Goal: Use online tool/utility: Use online tool/utility

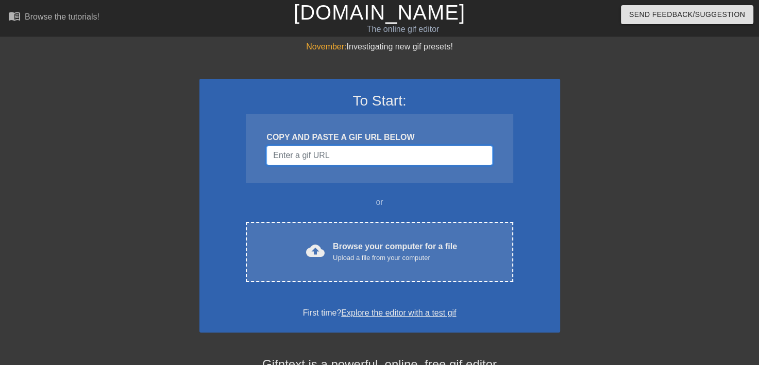
click at [316, 151] on input "Username" at bounding box center [379, 156] width 226 height 20
paste input "[URL][DOMAIN_NAME]"
type input "[URL][DOMAIN_NAME]"
paste input "[URL][DOMAIN_NAME]"
type input "[URL][DOMAIN_NAME]"
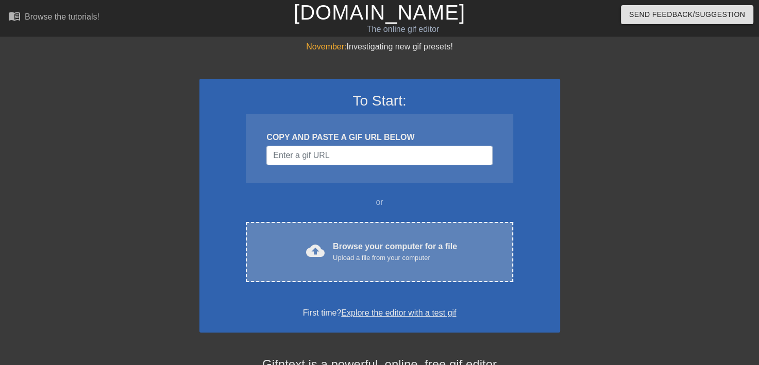
click at [359, 248] on div "Browse your computer for a file Upload a file from your computer" at bounding box center [395, 252] width 124 height 23
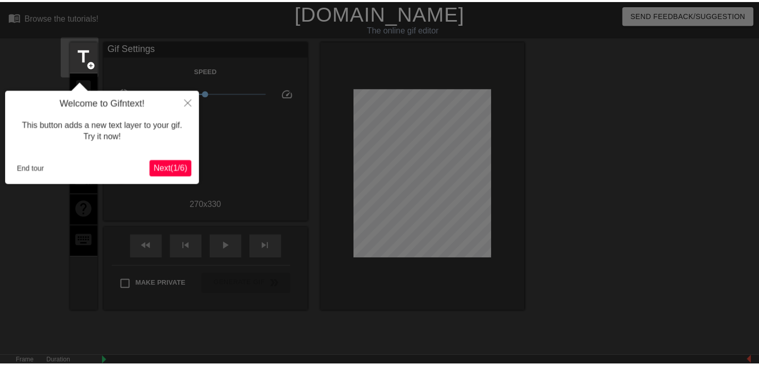
scroll to position [25, 0]
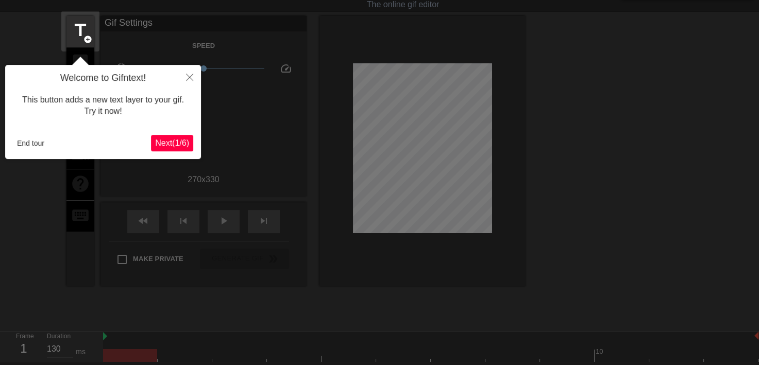
click at [183, 140] on span "Next ( 1 / 6 )" at bounding box center [172, 143] width 34 height 9
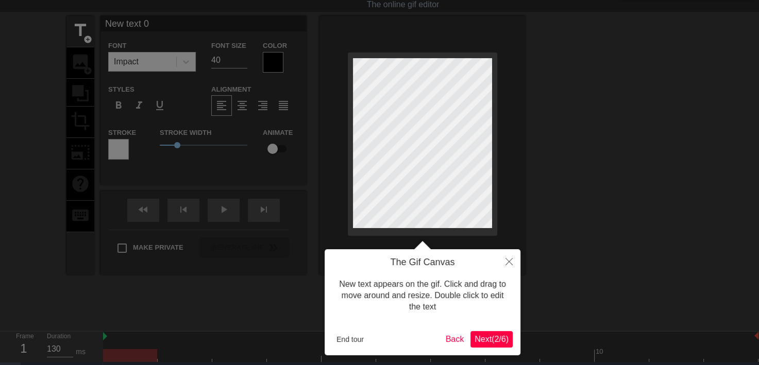
scroll to position [0, 0]
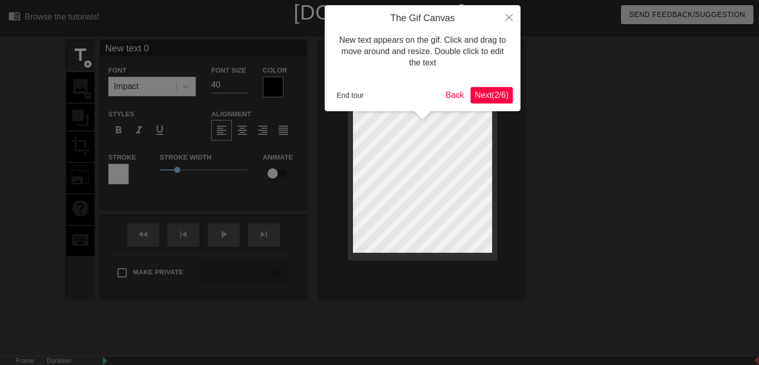
click at [488, 92] on span "Next ( 2 / 6 )" at bounding box center [492, 95] width 34 height 9
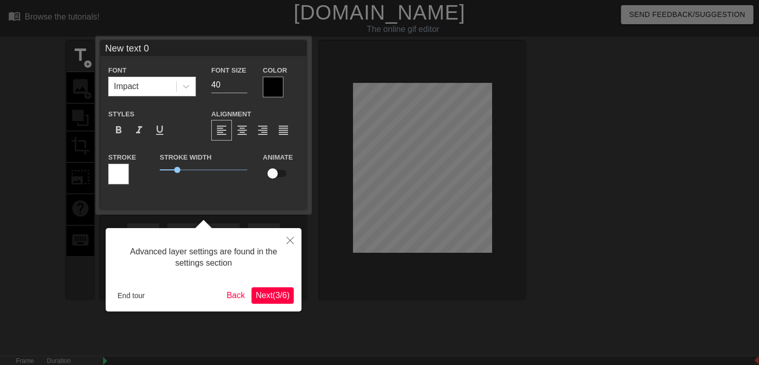
scroll to position [25, 0]
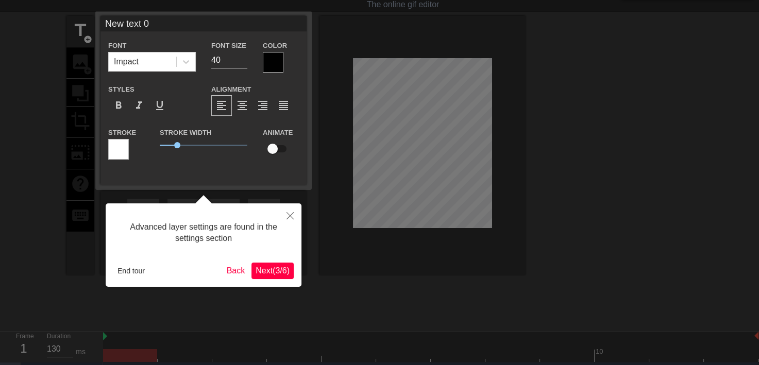
click at [280, 269] on span "Next ( 3 / 6 )" at bounding box center [273, 270] width 34 height 9
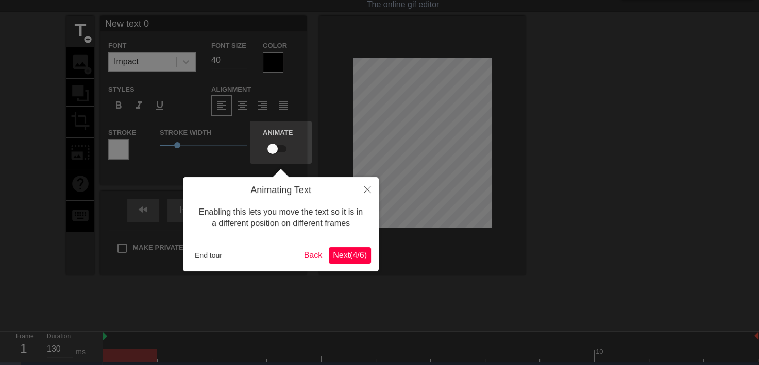
scroll to position [0, 0]
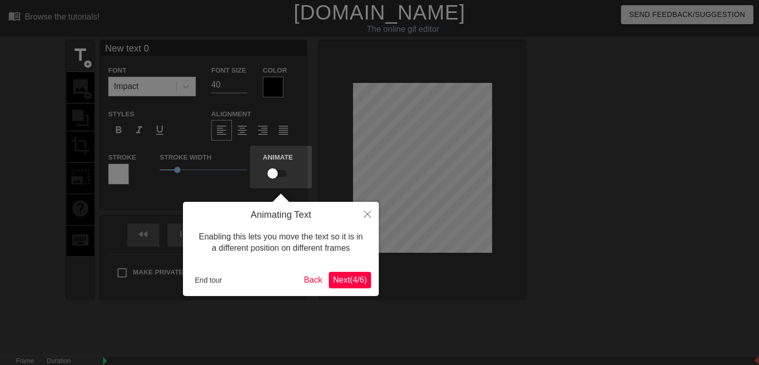
click at [356, 283] on span "Next ( 4 / 6 )" at bounding box center [350, 280] width 34 height 9
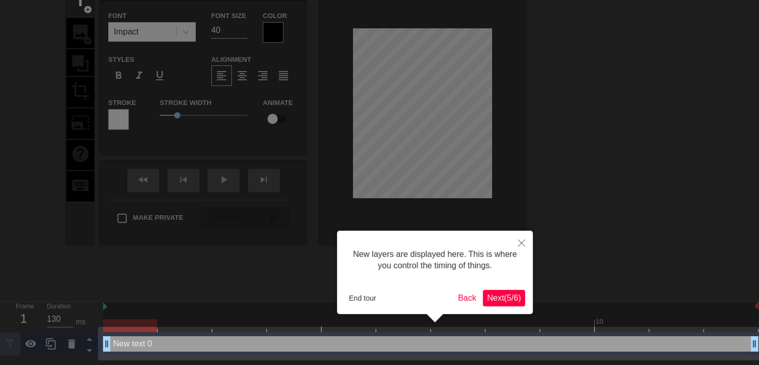
click at [513, 301] on span "Next ( 5 / 6 )" at bounding box center [504, 298] width 34 height 9
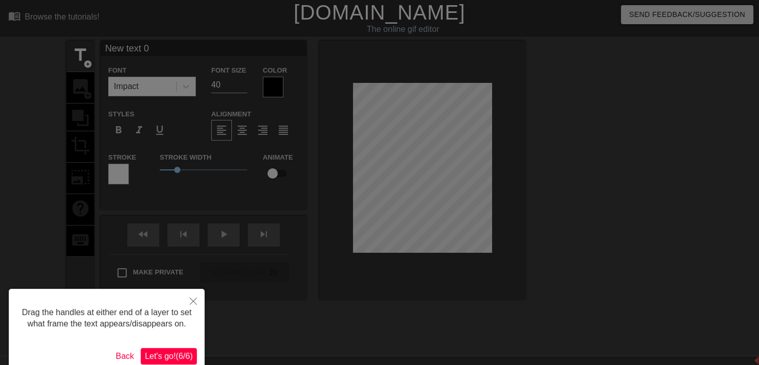
click at [164, 356] on span "Let's go! ( 6 / 6 )" at bounding box center [169, 356] width 48 height 9
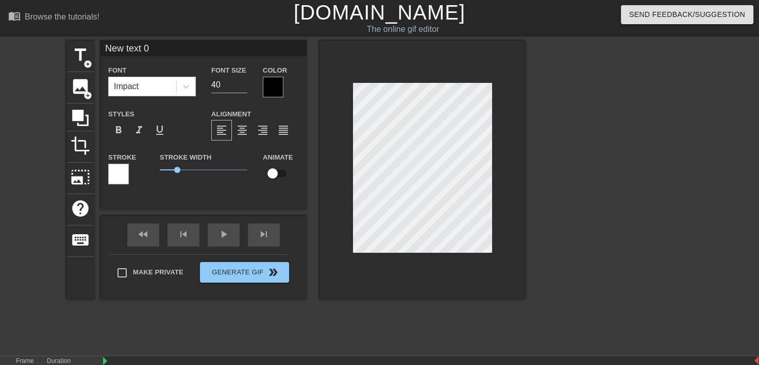
scroll to position [1, 2]
type input "New text"
type textarea "New text"
type input "New text"
type textarea "New text"
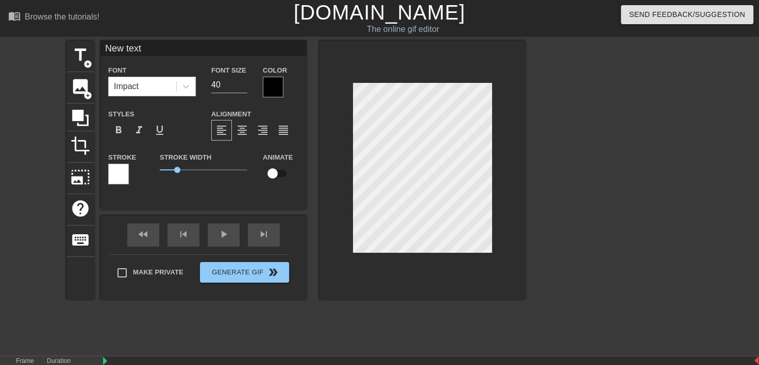
type input "New tex"
type textarea "New tex"
type input "New te"
type textarea "New te"
type input "New t"
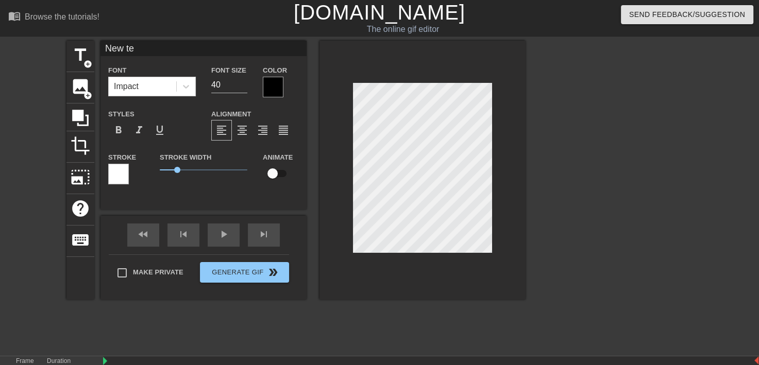
type textarea "New t"
type input "New"
type textarea "New"
type input "New"
type textarea "New"
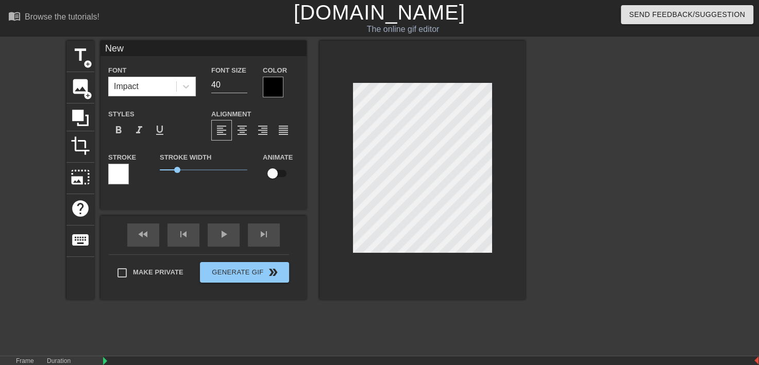
type input "Ne"
type textarea "Ne"
type input "N"
type textarea "N"
type input "X"
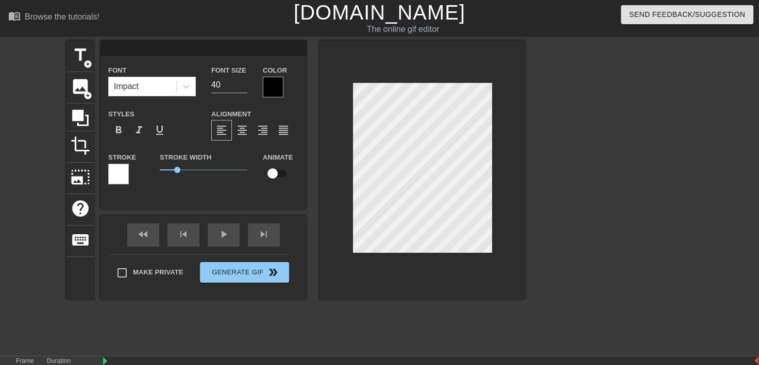
type textarea "X"
type input "Ч"
type textarea "Ч"
type input "Че"
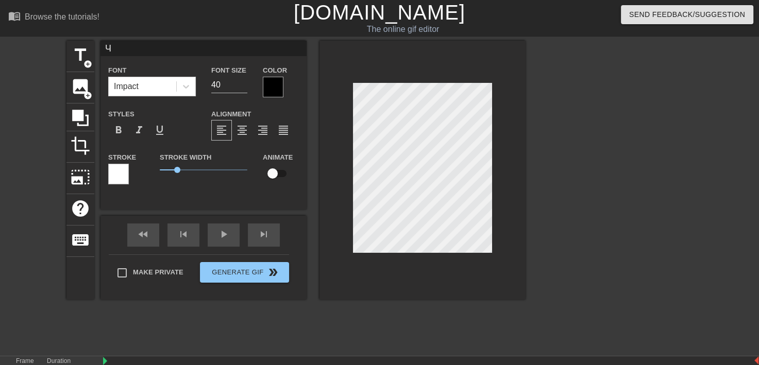
type textarea "Че"
type input "Чел"
type textarea "Чел"
type input "Чело"
type textarea "Чело"
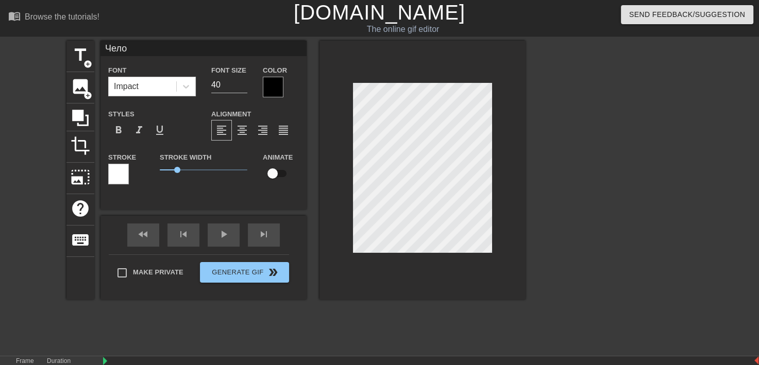
type input "Челов"
type textarea "Челов"
type input "Челове"
type textarea "Челове"
type input "Человек"
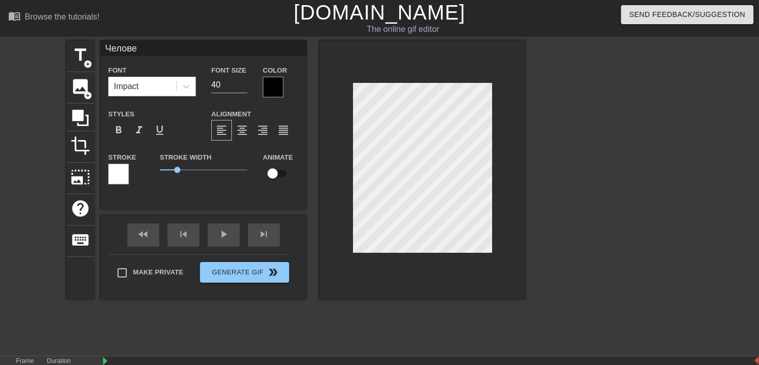
type textarea "Человек"
type input "Человек"
type textarea "Человек"
type input "Человек п"
type textarea "Человек п"
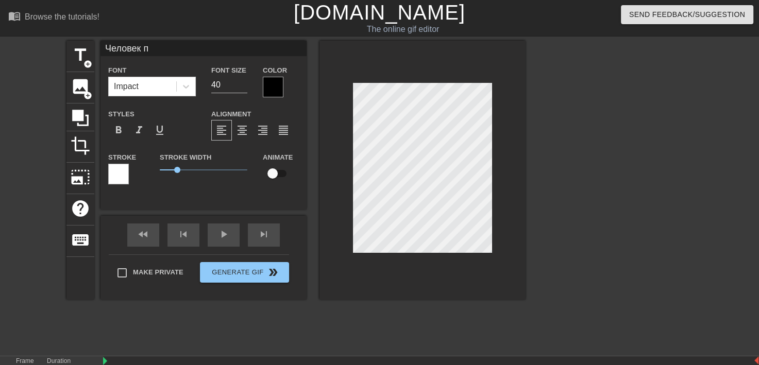
type input "Человек по"
type textarea "Человек по"
type input "Человек по"
type textarea "Человек по"
type input "Человек по П"
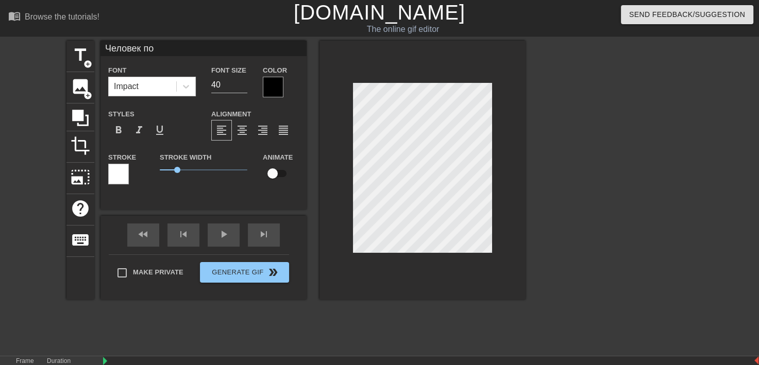
type textarea "Человек по П"
type input "Человек по Пл"
type textarea "Человек по Пла"
type input "Человек по Плат"
type textarea "Человек по Плат"
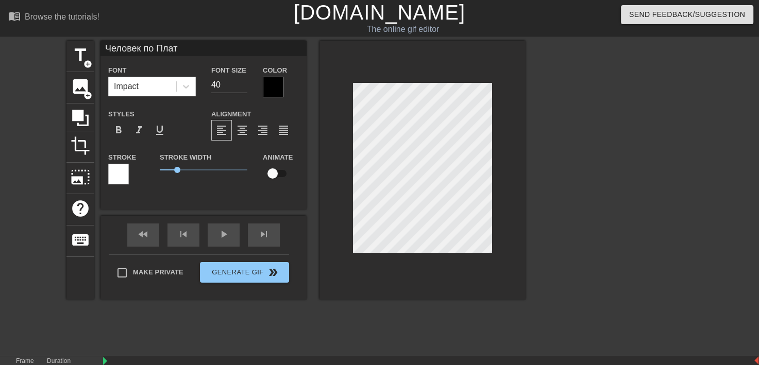
type input "Человек по Платн"
type textarea "Человек по Платн"
type input "Человек по Платно"
type textarea "Человек по Платно"
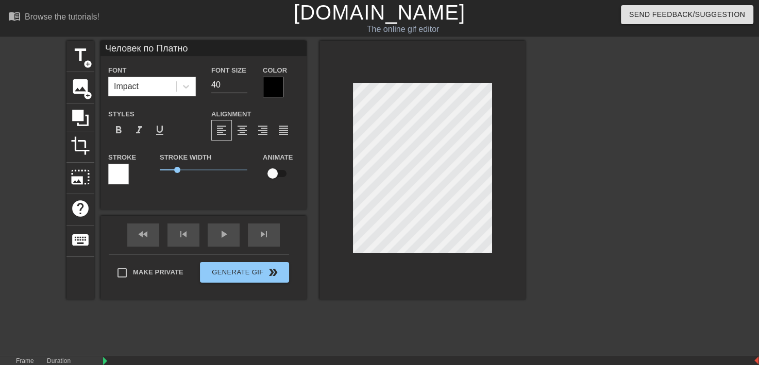
type input "Человек по Платн"
type textarea "Человек по Платн"
type input "Человек по Плат"
type textarea "Человек по Плат"
type input "Человек по Плато"
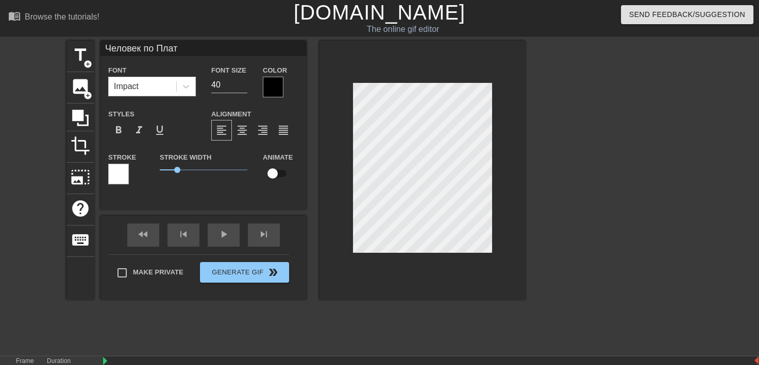
type textarea "Человек по Плато"
type input "Человек по Платон"
type textarea "Человек по Платон"
type input "Человек по Платону"
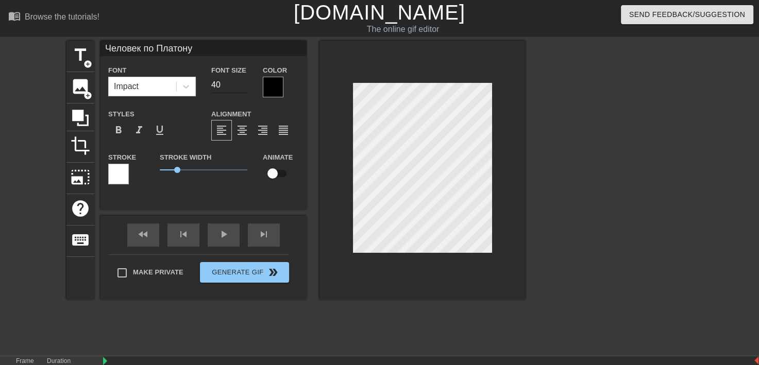
type textarea "Человек по Платону"
click at [226, 83] on input "40" at bounding box center [229, 85] width 36 height 16
type input "4"
type input "3"
type input "20"
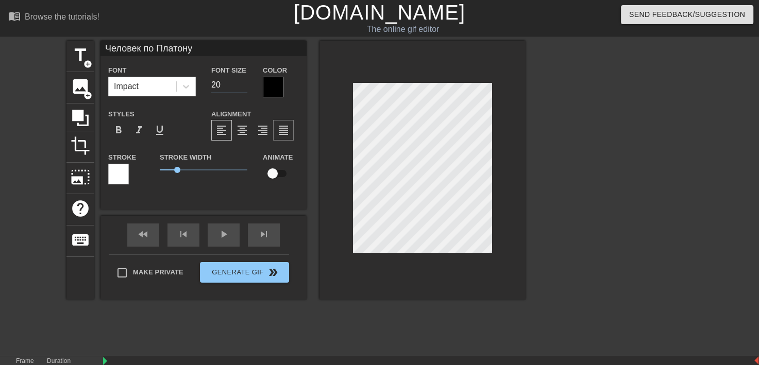
scroll to position [1, 5]
click at [276, 93] on div at bounding box center [273, 87] width 21 height 21
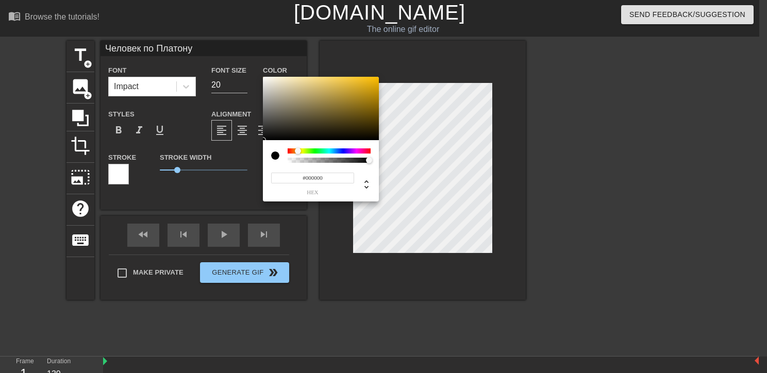
drag, startPoint x: 291, startPoint y: 152, endPoint x: 297, endPoint y: 149, distance: 7.2
click at [298, 149] on div at bounding box center [301, 151] width 6 height 6
click at [277, 157] on div at bounding box center [275, 156] width 8 height 8
type input "0"
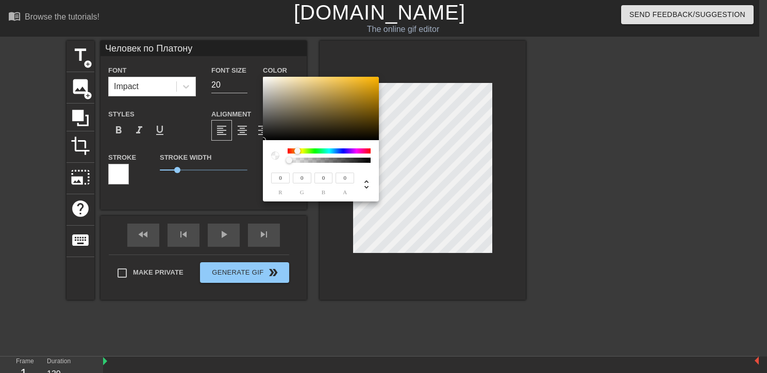
drag, startPoint x: 295, startPoint y: 159, endPoint x: 244, endPoint y: 162, distance: 51.1
click at [244, 162] on div "0 r 0 g 0 b 0 a" at bounding box center [383, 186] width 767 height 373
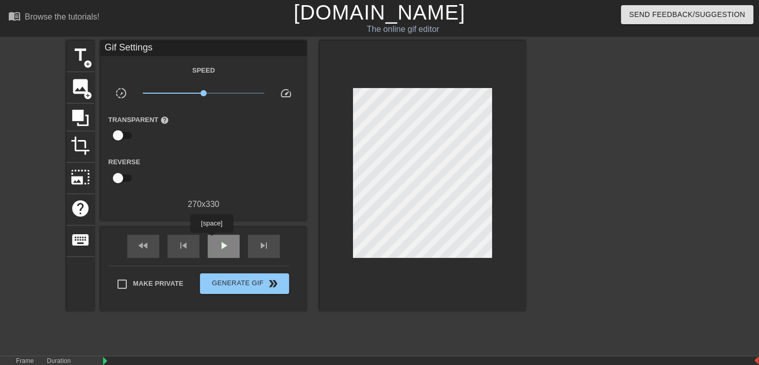
click at [211, 240] on div "play_arrow" at bounding box center [224, 246] width 32 height 23
click at [525, 237] on div at bounding box center [423, 176] width 206 height 271
click at [216, 245] on div "pause" at bounding box center [224, 246] width 32 height 23
click at [83, 66] on span "add_circle" at bounding box center [87, 64] width 9 height 9
click at [339, 142] on div at bounding box center [423, 176] width 206 height 271
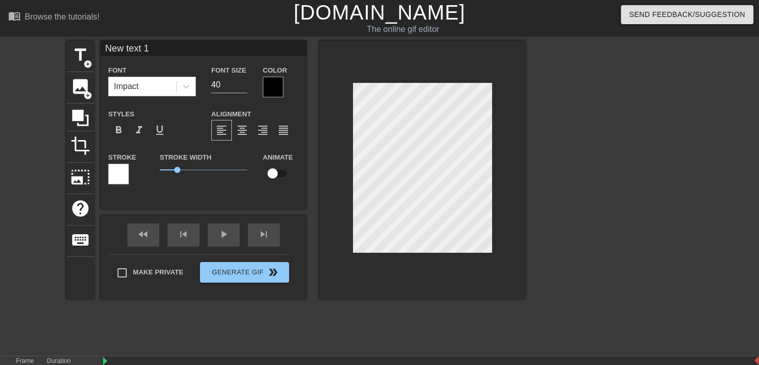
scroll to position [1, 3]
click at [82, 138] on span "crop" at bounding box center [81, 146] width 20 height 20
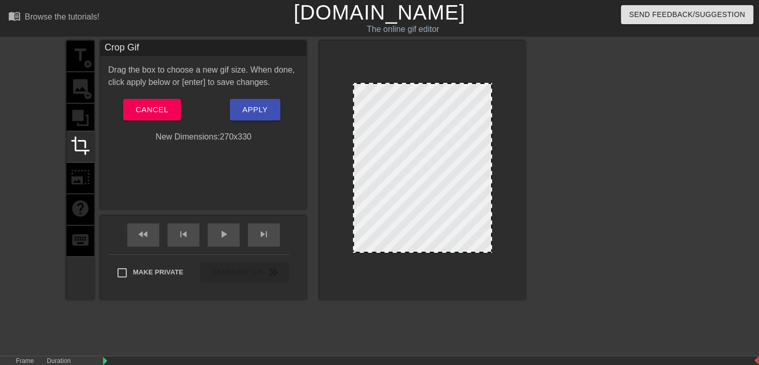
drag, startPoint x: 491, startPoint y: 84, endPoint x: 501, endPoint y: 66, distance: 20.8
click at [501, 66] on div at bounding box center [423, 170] width 206 height 259
drag, startPoint x: 353, startPoint y: 253, endPoint x: 316, endPoint y: 278, distance: 44.8
click at [316, 278] on div "title add_circle image add_circle crop photo_size_select_large help keyboard Cr…" at bounding box center [295, 170] width 459 height 259
click at [168, 106] on span "Cancel" at bounding box center [152, 109] width 32 height 13
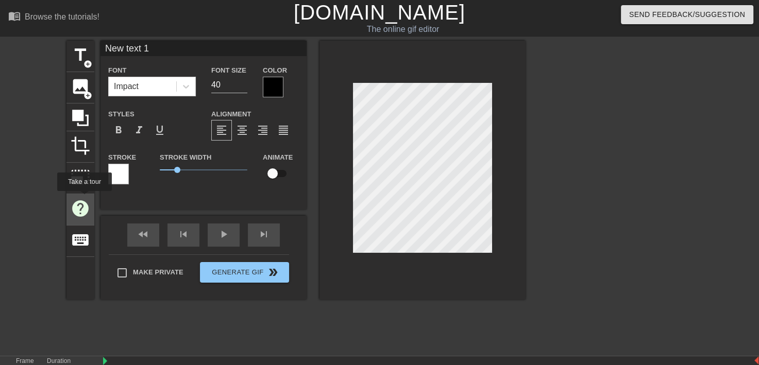
click at [84, 199] on span "help" at bounding box center [81, 209] width 20 height 20
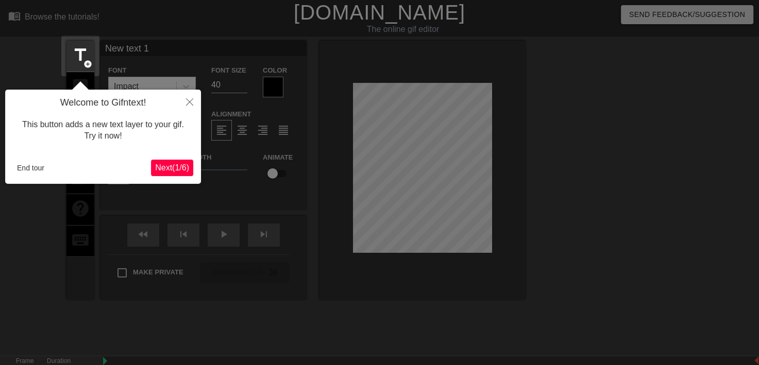
scroll to position [25, 0]
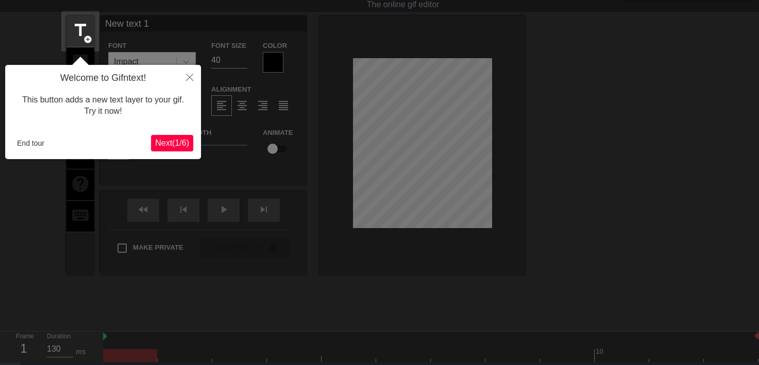
click at [166, 143] on span "Next ( 1 / 6 )" at bounding box center [172, 143] width 34 height 9
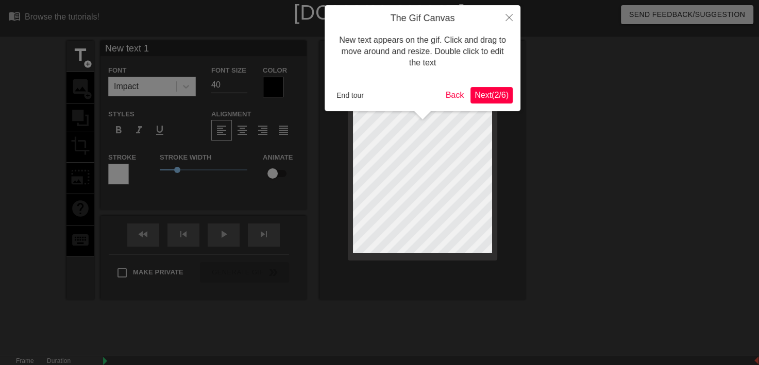
click at [480, 93] on span "Next ( 2 / 6 )" at bounding box center [492, 95] width 34 height 9
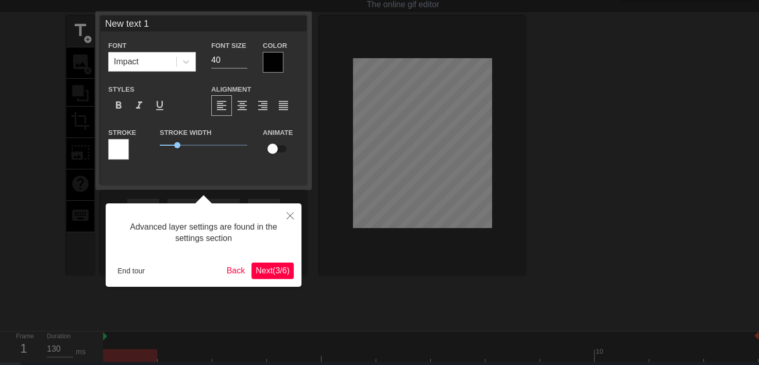
click at [273, 270] on span "Next ( 3 / 6 )" at bounding box center [273, 270] width 34 height 9
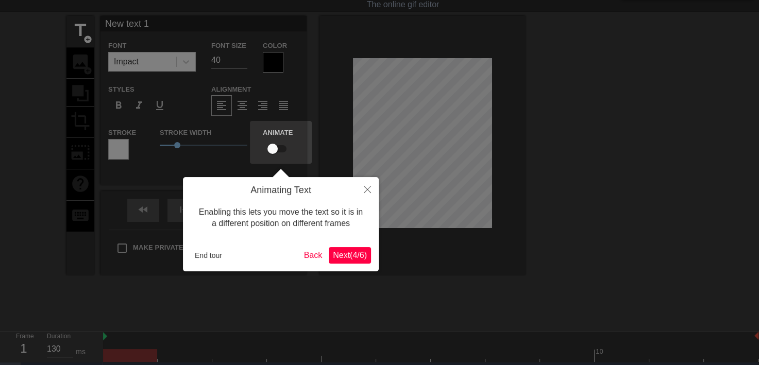
scroll to position [0, 0]
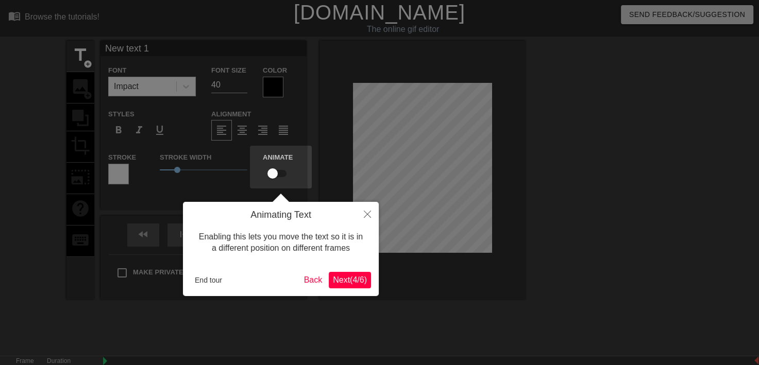
click at [340, 279] on span "Next ( 4 / 6 )" at bounding box center [350, 280] width 34 height 9
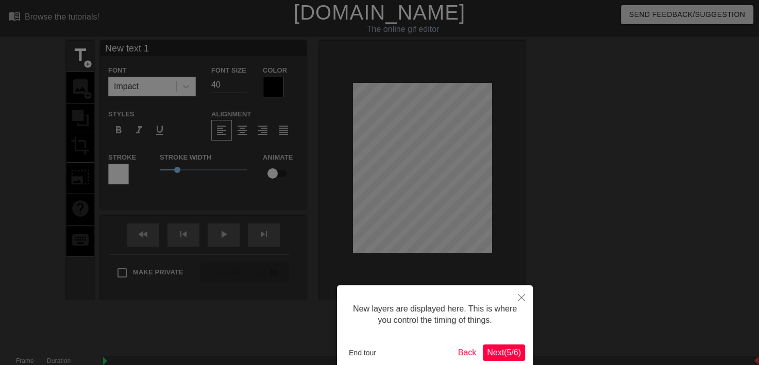
scroll to position [78, 0]
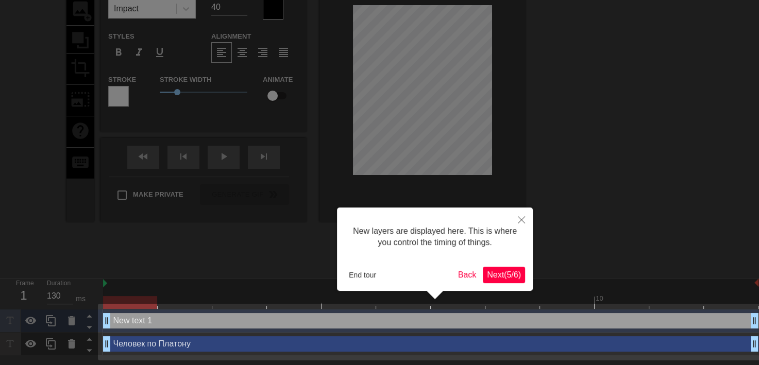
click at [501, 272] on span "Next ( 5 / 6 )" at bounding box center [504, 275] width 34 height 9
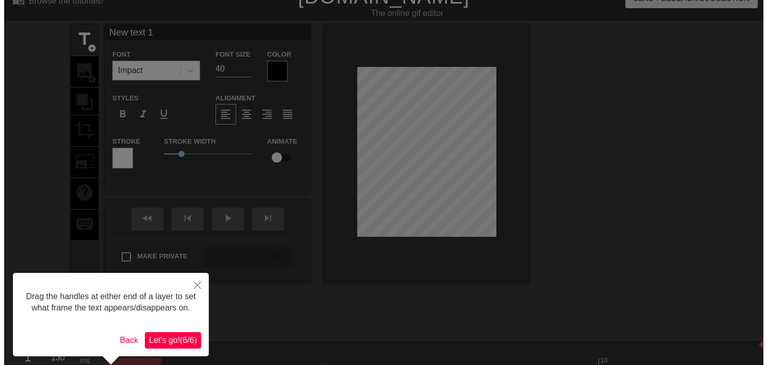
scroll to position [0, 0]
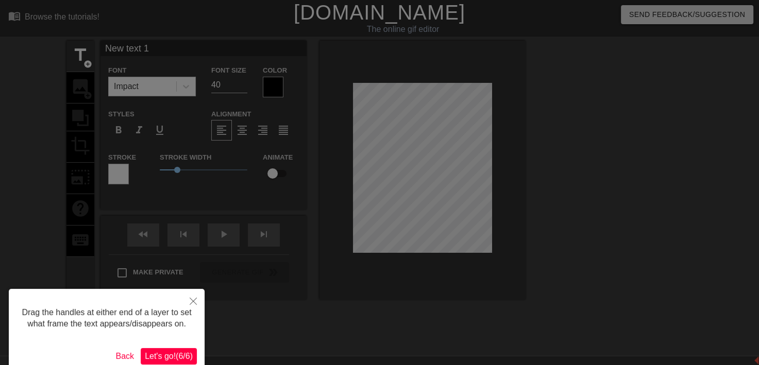
click at [182, 353] on span "Let's go! ( 6 / 6 )" at bounding box center [169, 356] width 48 height 9
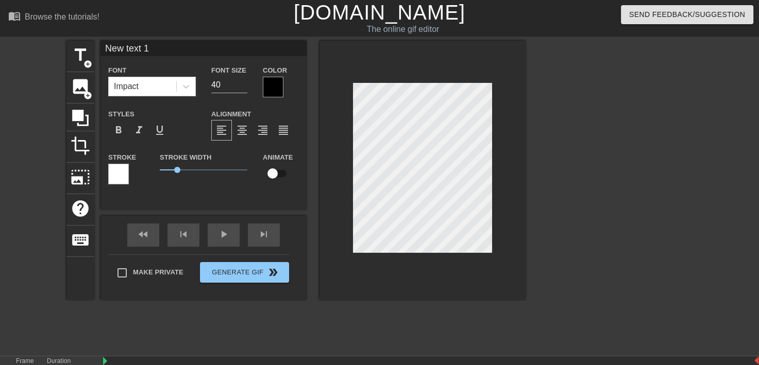
click at [662, 277] on div "title add_circle image add_circle crop photo_size_select_large help keyboard Ne…" at bounding box center [379, 195] width 759 height 309
type input "Человек по Платону"
type input "20"
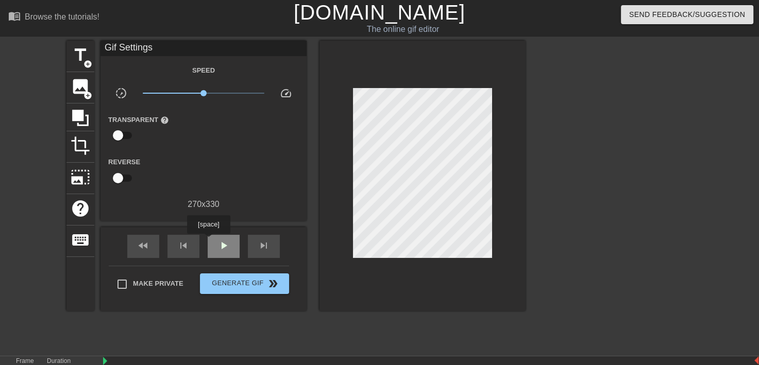
click at [208, 241] on div "play_arrow" at bounding box center [224, 246] width 32 height 23
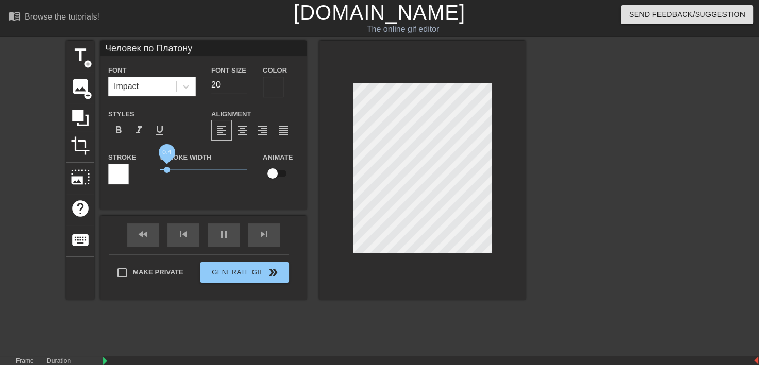
drag, startPoint x: 179, startPoint y: 166, endPoint x: 167, endPoint y: 159, distance: 14.6
click at [167, 164] on span "0.4" at bounding box center [204, 170] width 88 height 12
click at [123, 173] on div at bounding box center [118, 174] width 21 height 21
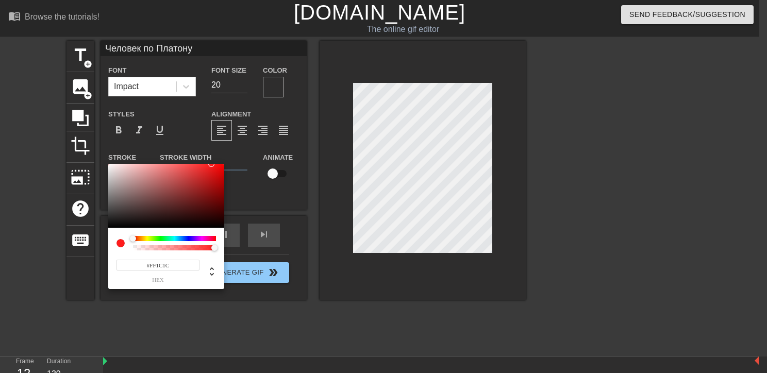
type input "#FFFFFF"
drag, startPoint x: 129, startPoint y: 212, endPoint x: 96, endPoint y: 153, distance: 67.8
click at [96, 153] on div "#FFFFFF hex" at bounding box center [383, 186] width 767 height 373
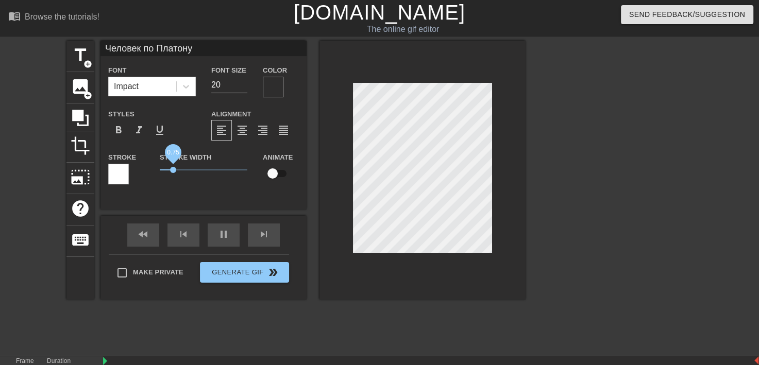
click at [173, 169] on span "0.75" at bounding box center [204, 170] width 88 height 12
click at [277, 88] on div at bounding box center [273, 87] width 21 height 21
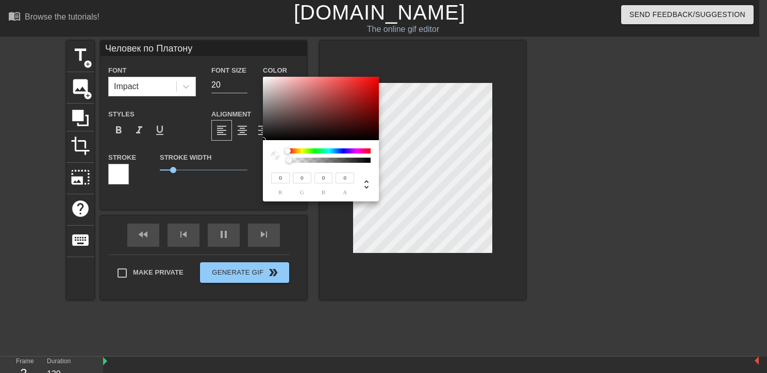
type input "215"
type input "195"
type input "217"
type input "199"
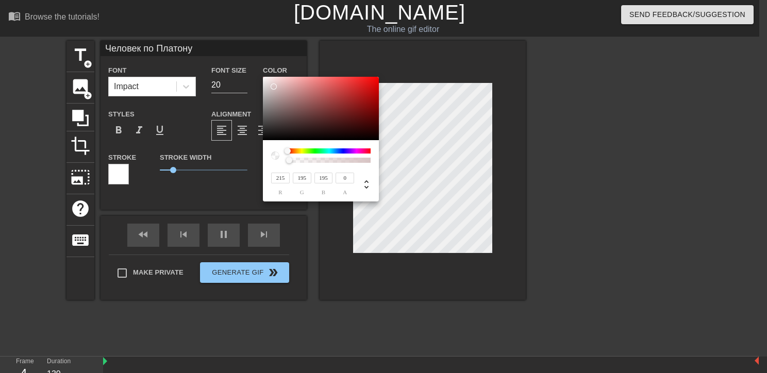
type input "199"
type input "242"
type input "233"
type input "255"
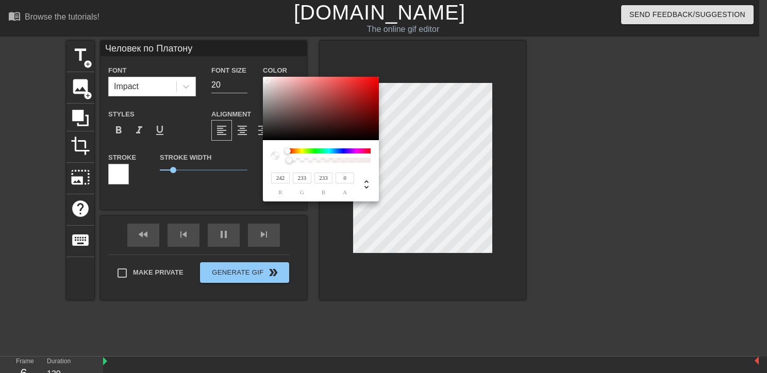
type input "255"
drag, startPoint x: 274, startPoint y: 87, endPoint x: 247, endPoint y: 62, distance: 35.7
click at [247, 62] on div "255 r 255 g 255 b 0 a" at bounding box center [383, 186] width 767 height 373
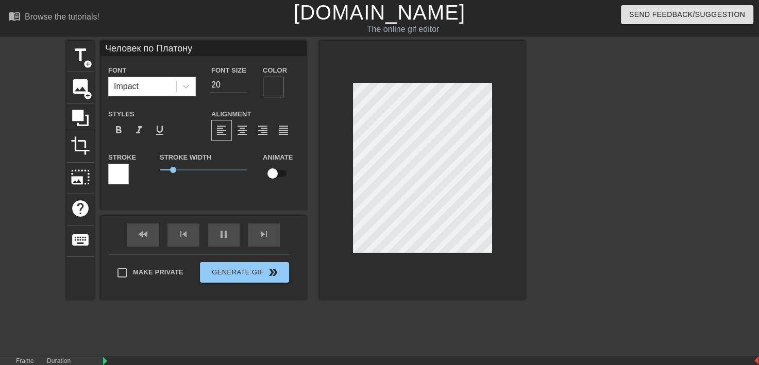
click at [277, 86] on div at bounding box center [273, 87] width 21 height 21
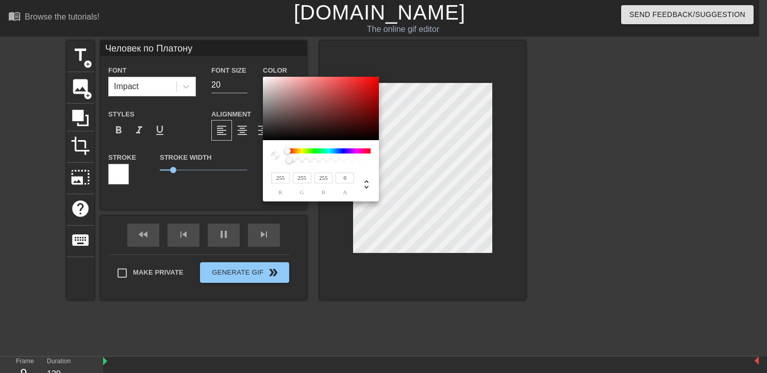
type input "226"
type input "212"
click at [270, 84] on div at bounding box center [321, 109] width 116 height 64
type input "228"
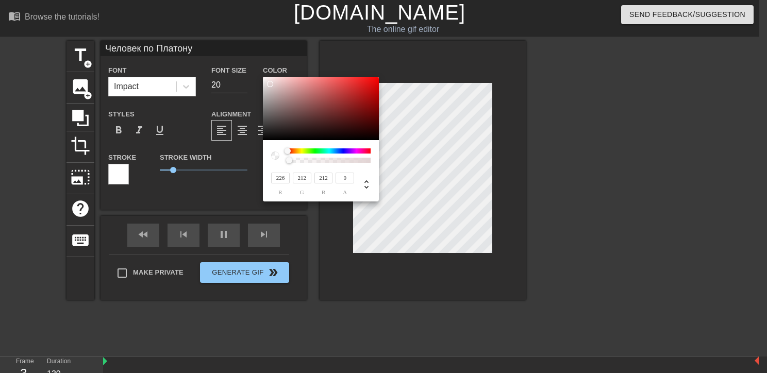
type input "214"
type input "255"
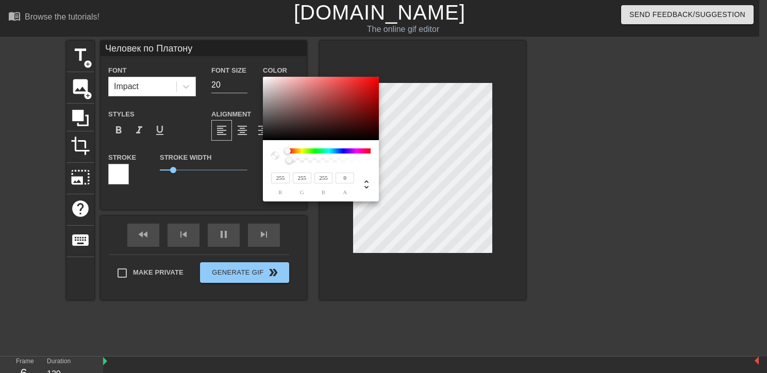
drag, startPoint x: 270, startPoint y: 84, endPoint x: 257, endPoint y: 70, distance: 19.0
click at [257, 70] on div "255 r 255 g 255 b 0 a" at bounding box center [383, 186] width 767 height 373
type input "213"
type input "205"
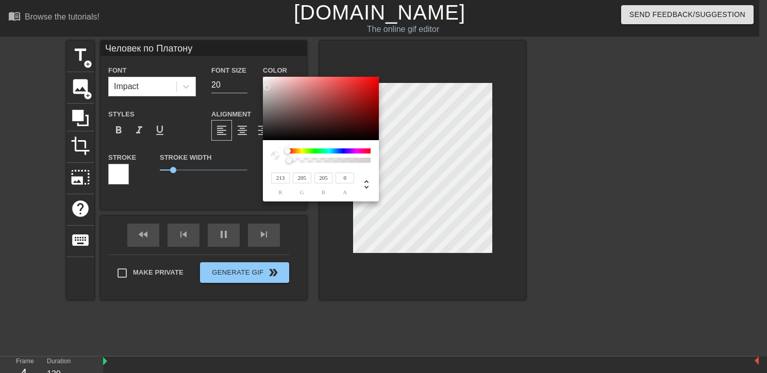
click at [267, 87] on div at bounding box center [321, 109] width 116 height 64
type input "215"
type input "207"
type input "219"
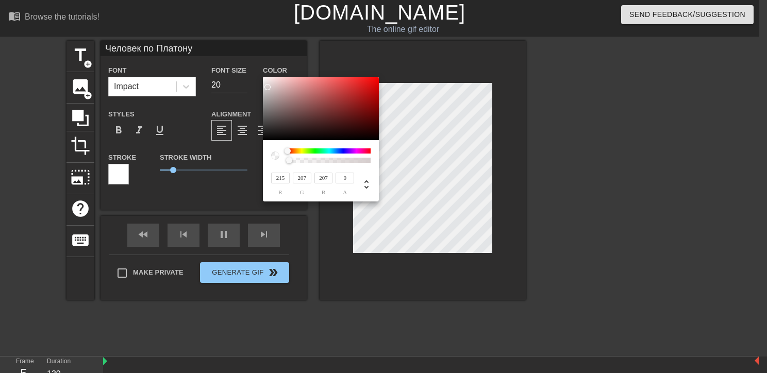
type input "211"
type input "232"
type input "226"
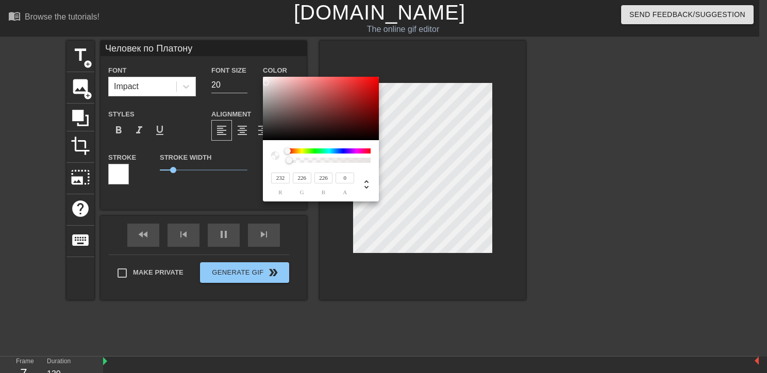
type input "240"
type input "237"
type input "248"
type input "138"
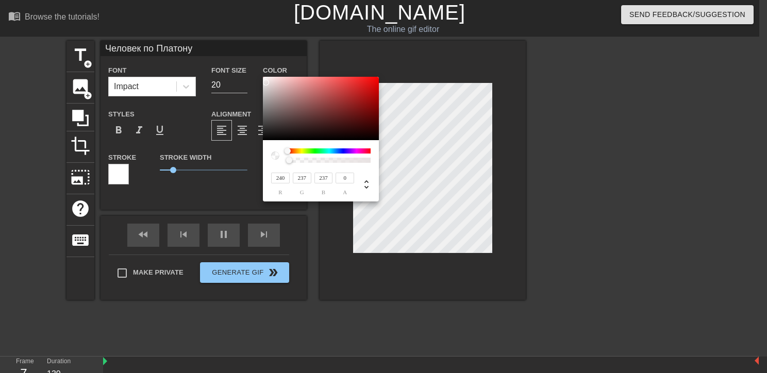
type input "138"
type input "250"
type input "254"
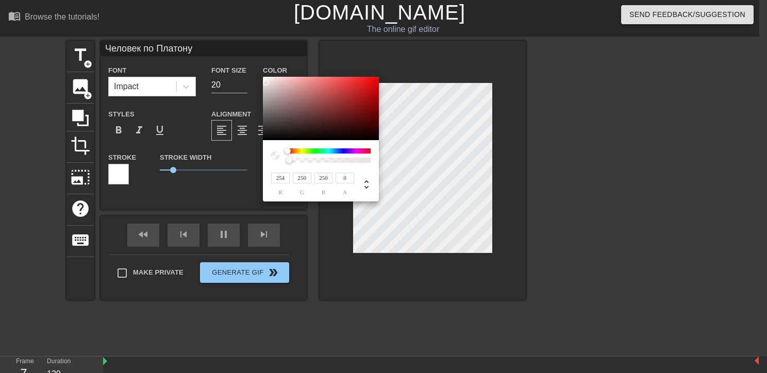
type input "254"
type input "255"
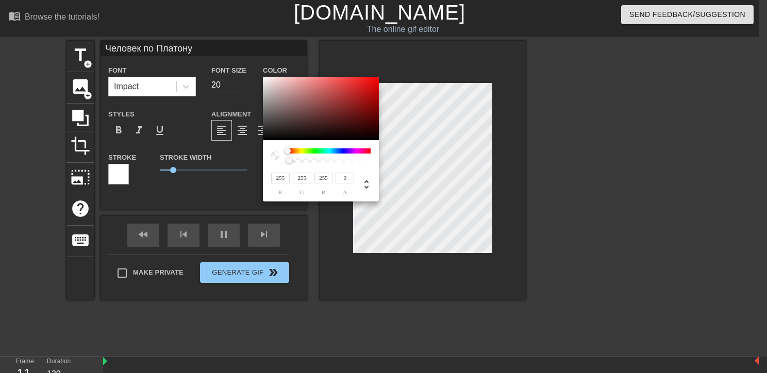
type input "209"
type input "165"
type input "158"
type input "105"
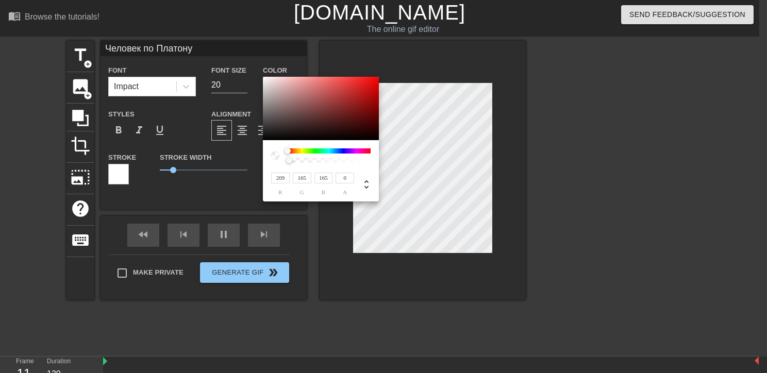
type input "105"
type input "123"
type input "74"
type input "104"
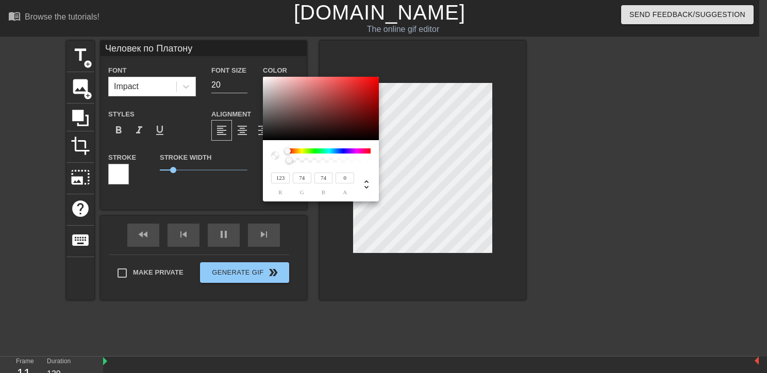
type input "61"
type input "67"
type input "35"
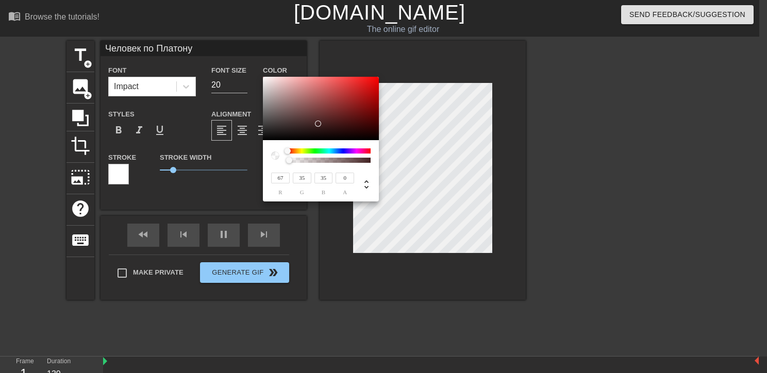
type input "50"
type input "24"
type input "42"
type input "18"
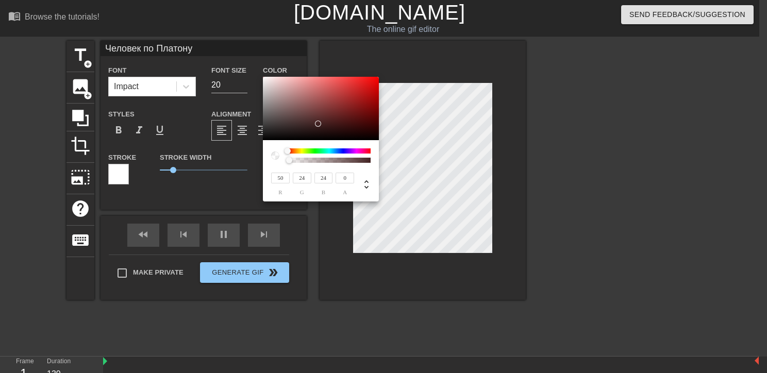
type input "18"
type input "12"
type input "44"
type input "8"
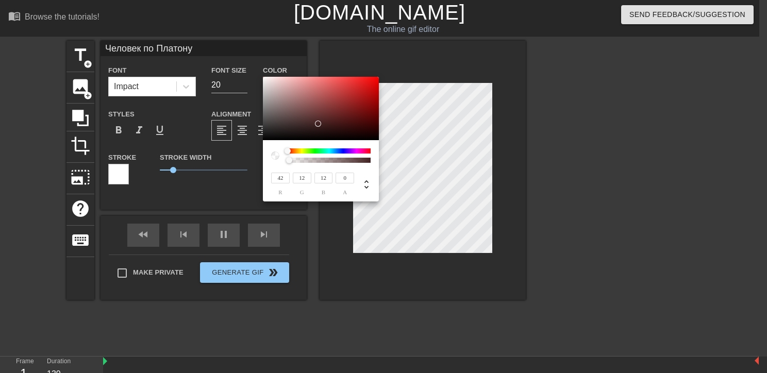
type input "8"
type input "48"
type input "7"
type input "50"
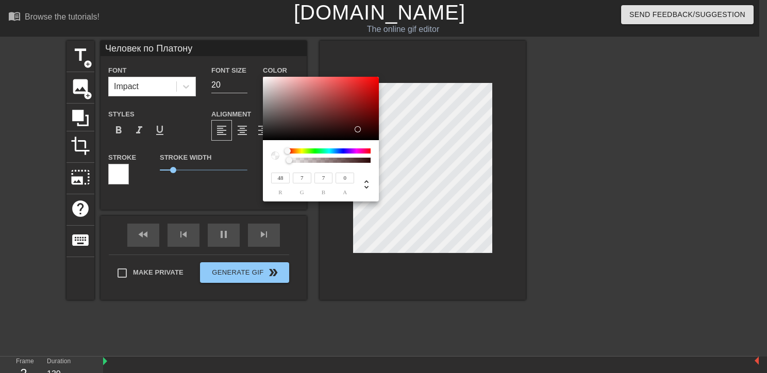
type input "6"
type input "116"
type input "12"
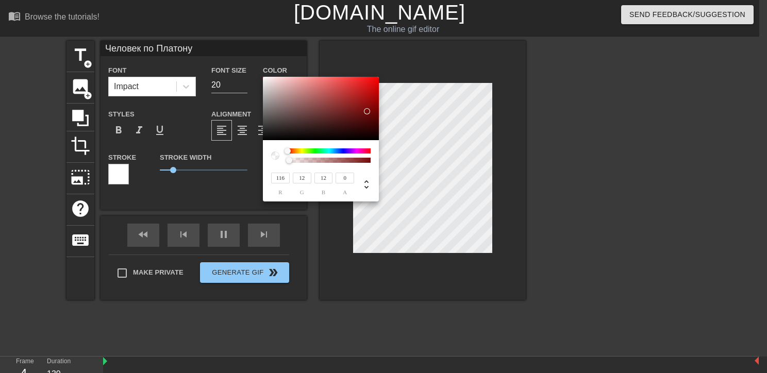
type input "172"
type input "22"
type input "184"
type input "25"
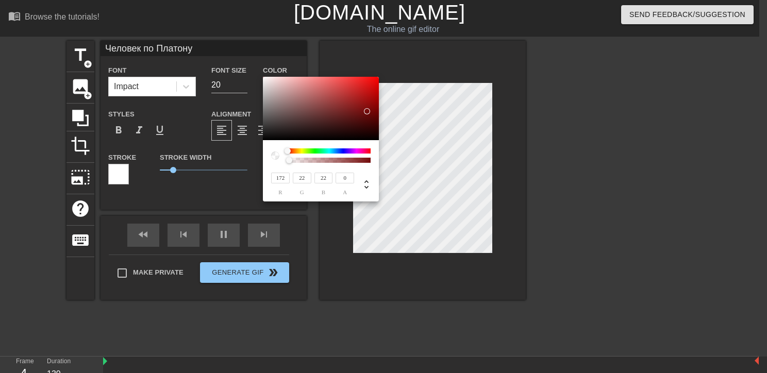
type input "25"
type input "191"
type input "28"
type input "207"
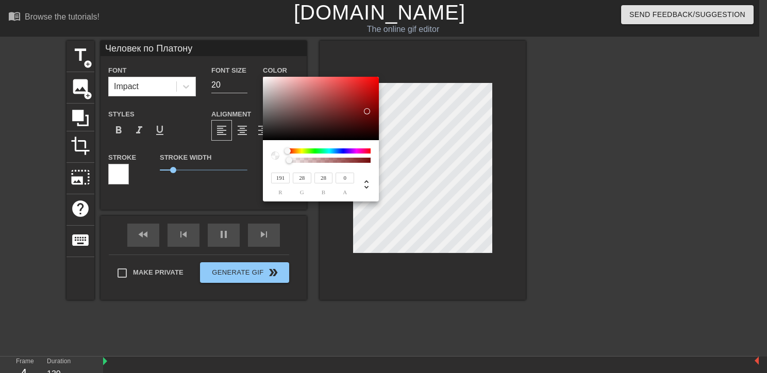
type input "43"
type input "232"
type input "91"
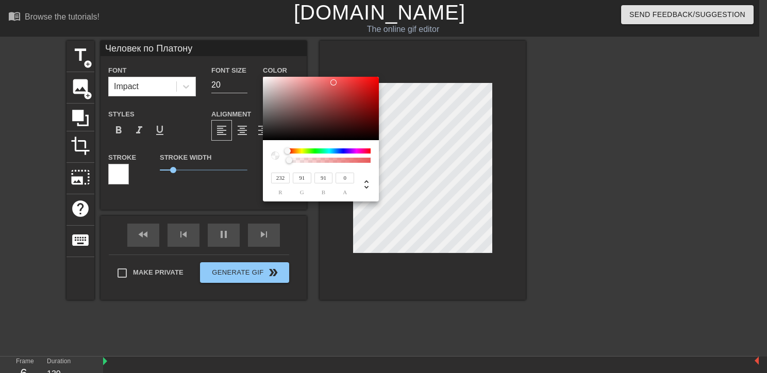
type input "109"
type input "230"
type input "138"
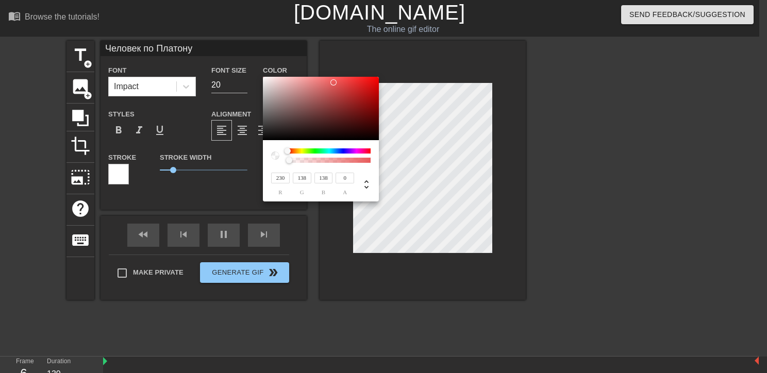
type input "221"
type input "149"
type input "217"
type input "156"
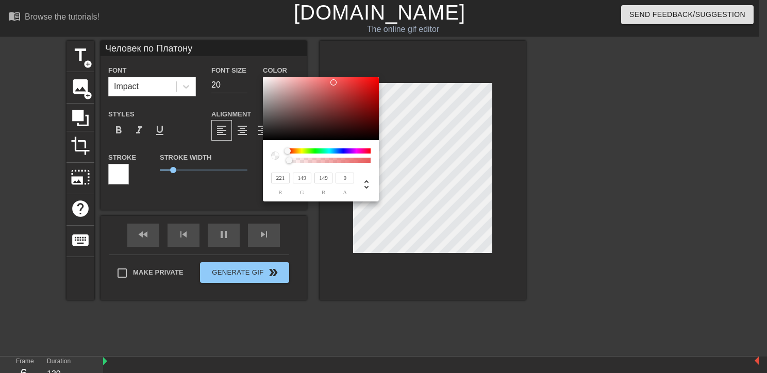
type input "156"
type input "211"
type input "165"
type input "205"
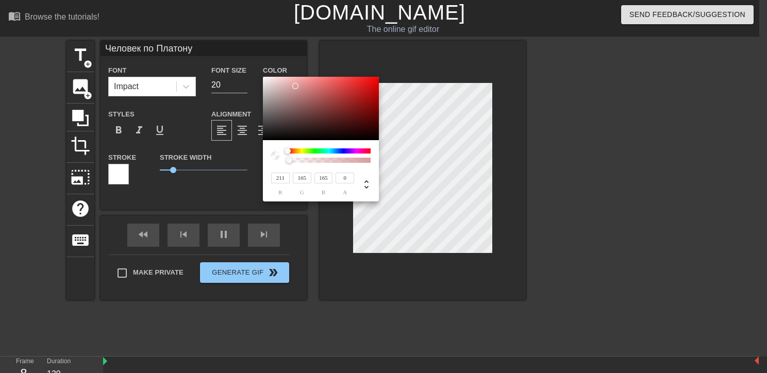
type input "185"
type input "201"
type input "194"
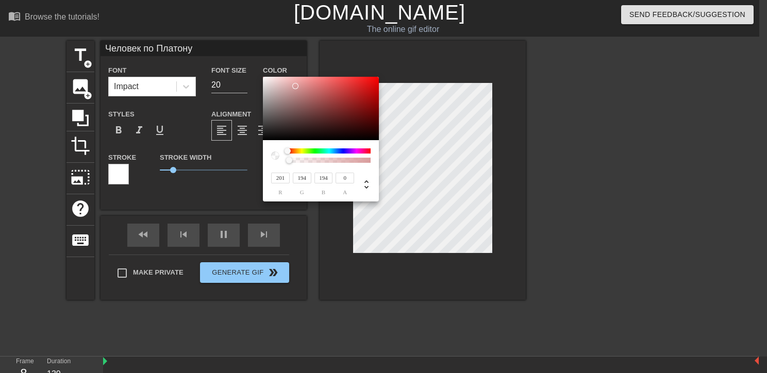
type input "203"
type input "23"
type input "205"
type input "114"
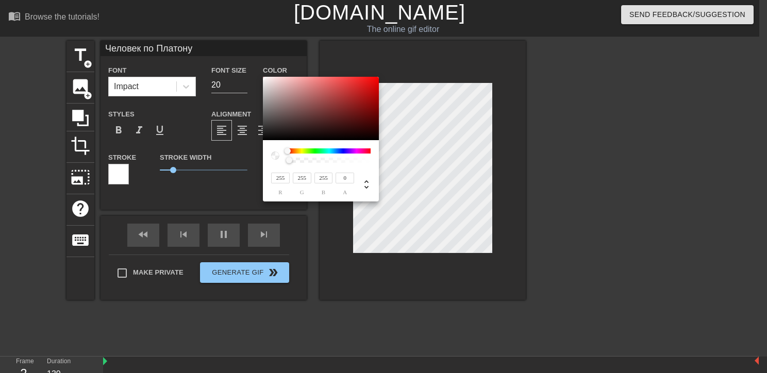
drag, startPoint x: 267, startPoint y: 87, endPoint x: 256, endPoint y: 73, distance: 18.3
click at [256, 73] on div "255 r 255 g 255 b 0 a" at bounding box center [383, 186] width 767 height 373
click at [272, 155] on div at bounding box center [275, 156] width 8 height 8
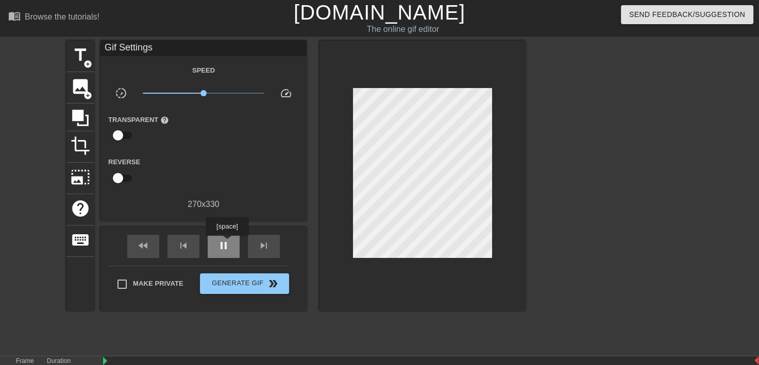
click at [227, 243] on span "pause" at bounding box center [224, 246] width 12 height 12
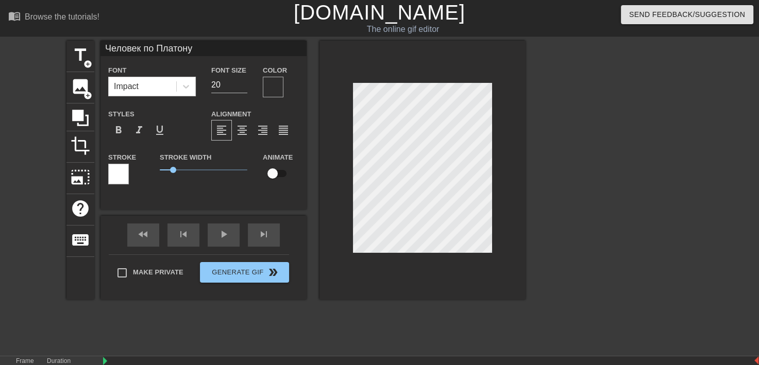
click at [264, 79] on div at bounding box center [273, 87] width 21 height 21
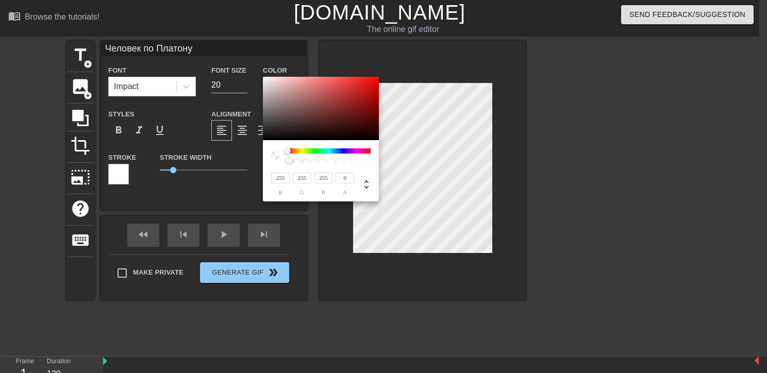
drag, startPoint x: 267, startPoint y: 85, endPoint x: 229, endPoint y: 61, distance: 44.9
click at [229, 61] on div "255 r 255 g 255 b 0 a" at bounding box center [383, 186] width 767 height 373
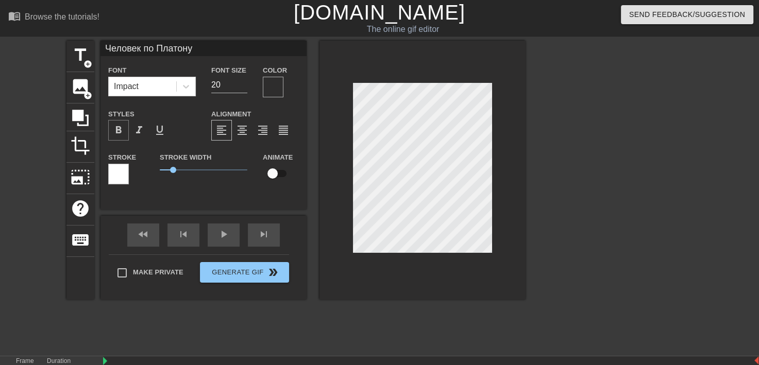
click at [120, 130] on span "format_bold" at bounding box center [118, 130] width 12 height 12
click at [139, 138] on div "format_italic" at bounding box center [139, 130] width 21 height 21
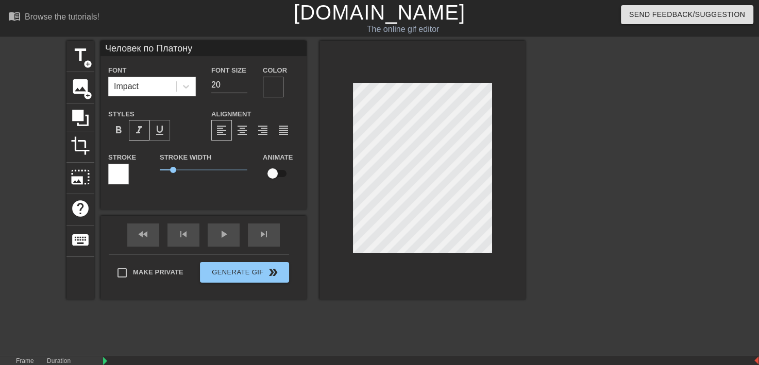
click at [157, 136] on span "format_underline" at bounding box center [160, 130] width 12 height 12
click at [140, 129] on span "format_italic" at bounding box center [139, 130] width 12 height 12
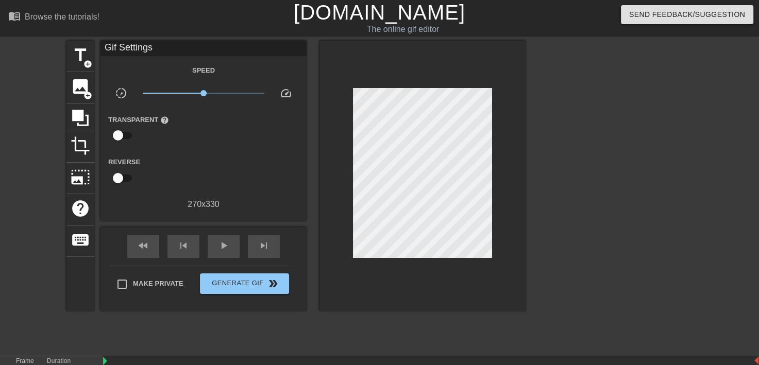
click at [512, 240] on div at bounding box center [423, 176] width 206 height 271
click at [231, 243] on div "play_arrow" at bounding box center [224, 246] width 32 height 23
click at [217, 232] on div "fast_rewind skip_previous pause skip_next" at bounding box center [204, 246] width 168 height 39
click at [215, 252] on div "pause" at bounding box center [224, 246] width 32 height 23
click at [535, 163] on div "title add_circle image add_circle crop photo_size_select_large help keyboard Gi…" at bounding box center [379, 195] width 759 height 309
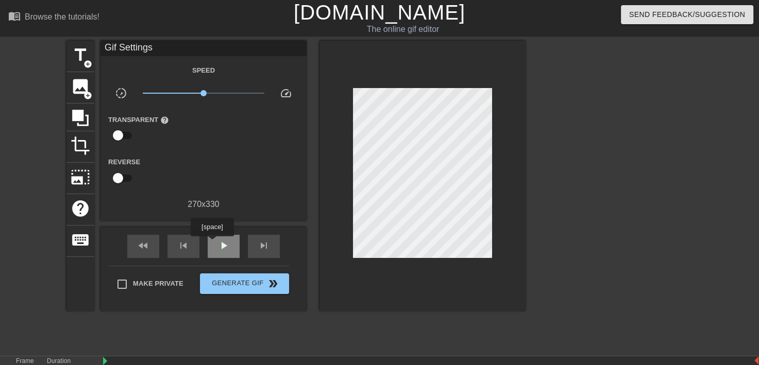
click at [212, 244] on div "play_arrow" at bounding box center [224, 246] width 32 height 23
drag, startPoint x: 233, startPoint y: 95, endPoint x: 239, endPoint y: 95, distance: 5.7
click at [239, 95] on span "x3.05" at bounding box center [204, 93] width 122 height 12
click at [235, 95] on span "x3.27" at bounding box center [235, 93] width 6 height 6
click at [236, 93] on span "x3.35" at bounding box center [235, 93] width 6 height 6
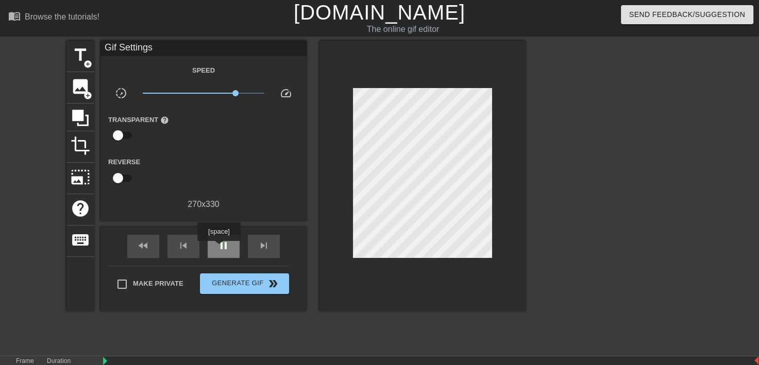
click at [219, 248] on span "pause" at bounding box center [224, 246] width 12 height 12
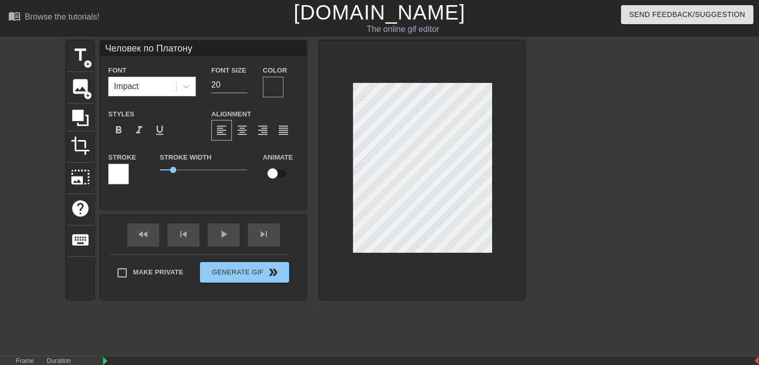
click at [268, 82] on div at bounding box center [273, 87] width 21 height 21
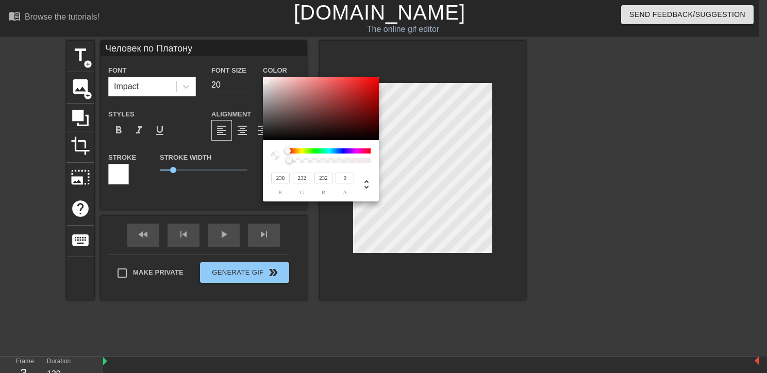
drag, startPoint x: 308, startPoint y: 122, endPoint x: 266, endPoint y: 81, distance: 58.3
click at [266, 81] on div at bounding box center [321, 109] width 116 height 64
click at [364, 183] on icon at bounding box center [366, 184] width 12 height 12
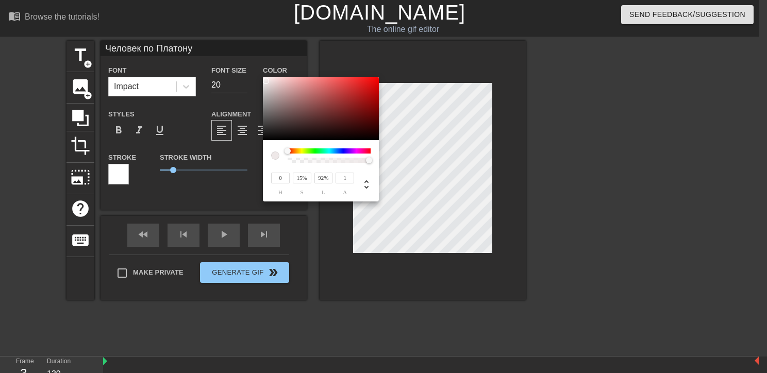
drag, startPoint x: 341, startPoint y: 160, endPoint x: 397, endPoint y: 169, distance: 56.9
click at [397, 169] on div "0 h 15% s 92% l 1 a" at bounding box center [383, 186] width 767 height 373
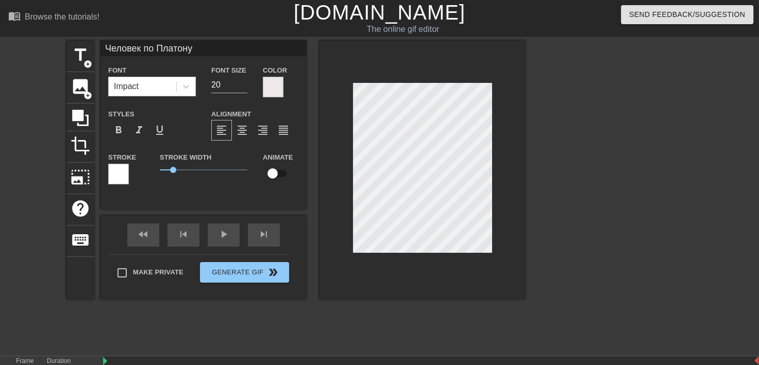
click at [125, 184] on div at bounding box center [118, 174] width 21 height 21
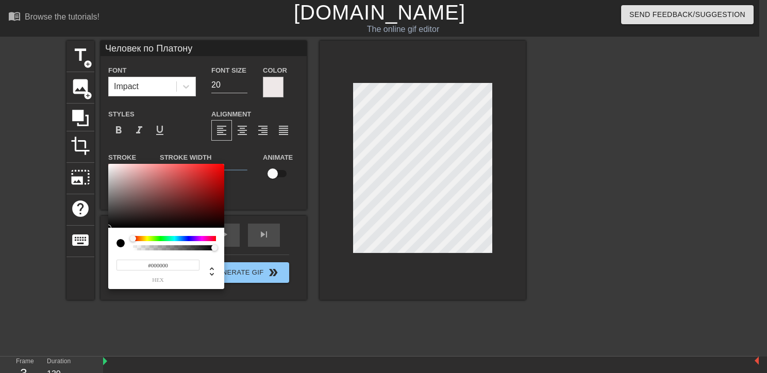
drag, startPoint x: 110, startPoint y: 203, endPoint x: 93, endPoint y: 249, distance: 49.4
click at [93, 249] on div "#000000 hex" at bounding box center [383, 186] width 767 height 373
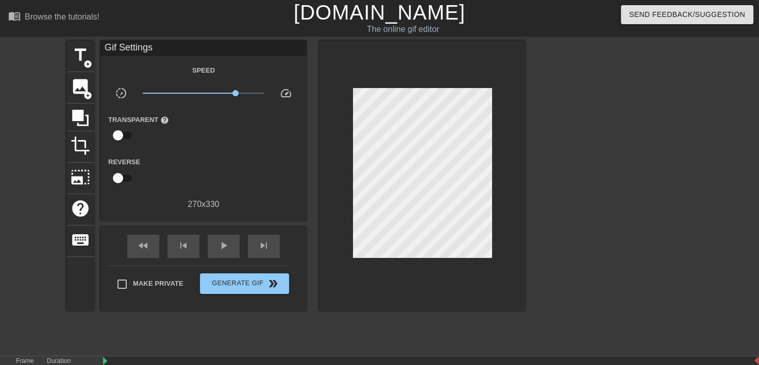
click at [544, 221] on div at bounding box center [615, 195] width 155 height 309
click at [219, 249] on span "play_arrow" at bounding box center [224, 246] width 12 height 12
click at [581, 247] on div at bounding box center [615, 195] width 155 height 309
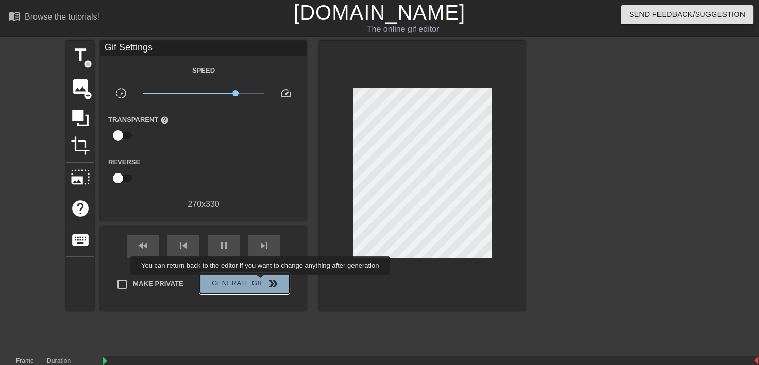
click at [261, 282] on span "Generate Gif double_arrow" at bounding box center [244, 284] width 81 height 12
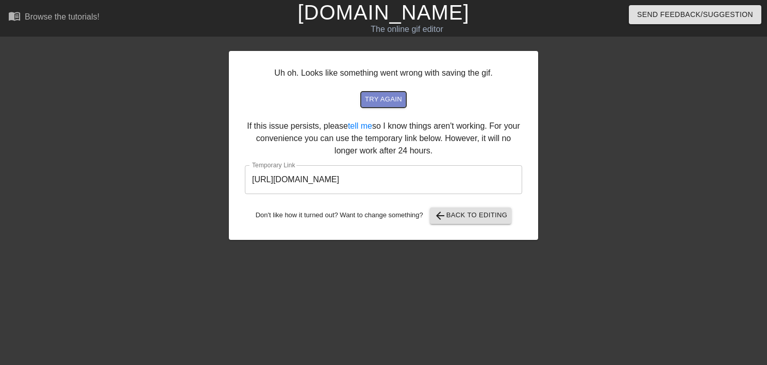
click at [384, 99] on span "try again" at bounding box center [383, 100] width 37 height 12
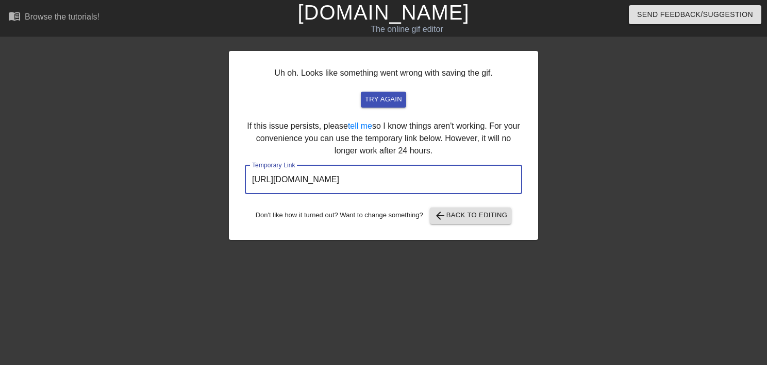
click at [377, 183] on input "[URL][DOMAIN_NAME]" at bounding box center [383, 179] width 277 height 29
click at [471, 186] on input "[URL][DOMAIN_NAME]" at bounding box center [383, 179] width 277 height 29
drag, startPoint x: 471, startPoint y: 186, endPoint x: 200, endPoint y: 196, distance: 271.3
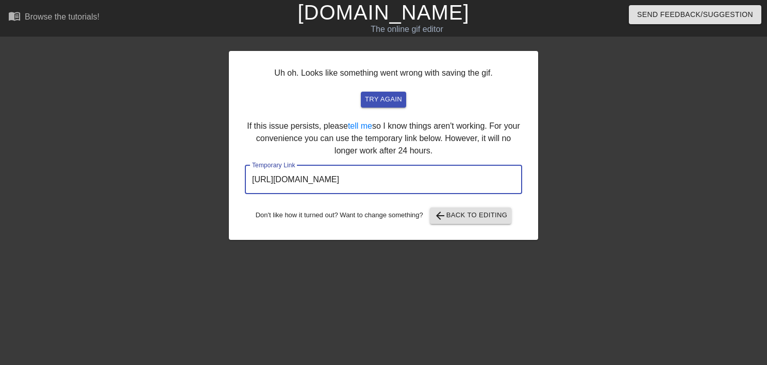
click at [200, 196] on div "Uh oh. Looks like something went wrong with saving the gif. try again If this i…" at bounding box center [383, 195] width 767 height 309
